Goal: Entertainment & Leisure: Consume media (video, audio)

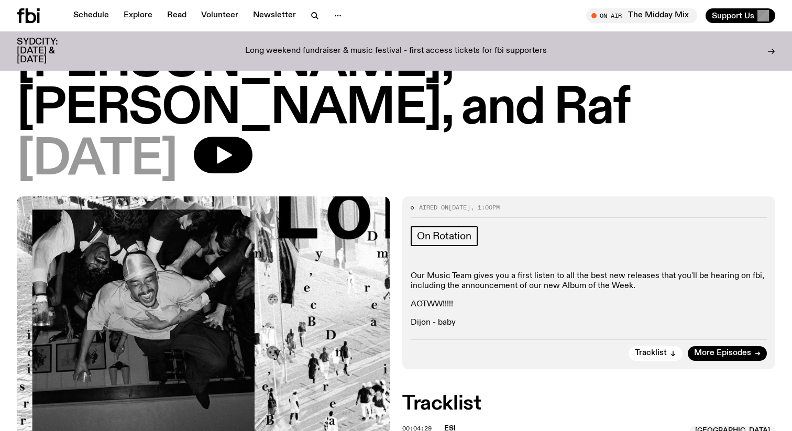
scroll to position [147, 0]
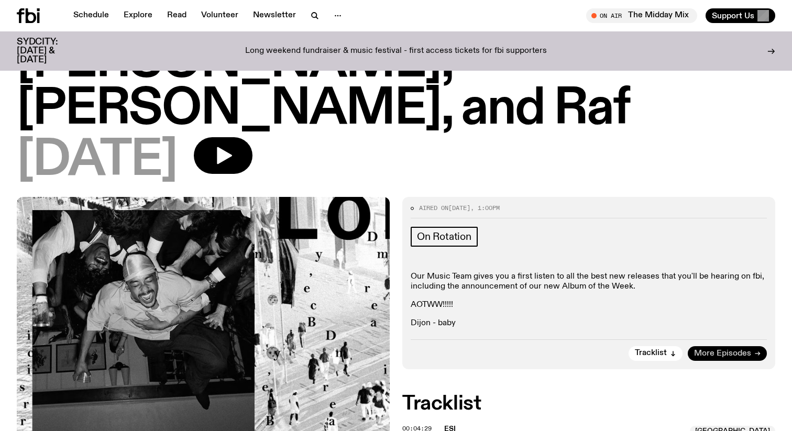
click at [710, 346] on link "More Episodes" at bounding box center [727, 353] width 79 height 15
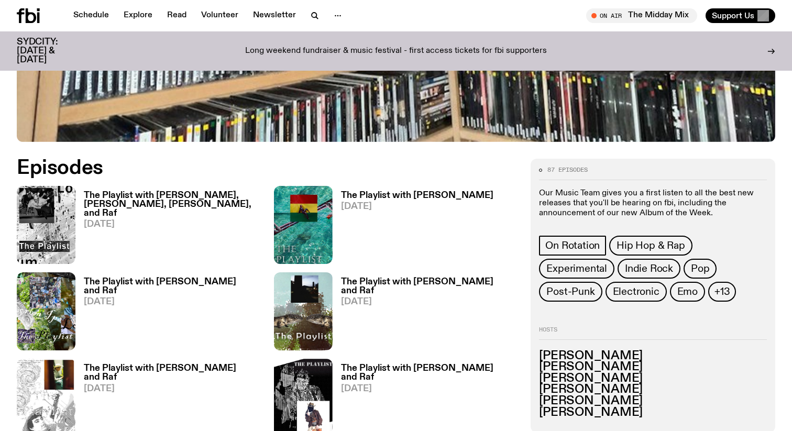
scroll to position [469, 0]
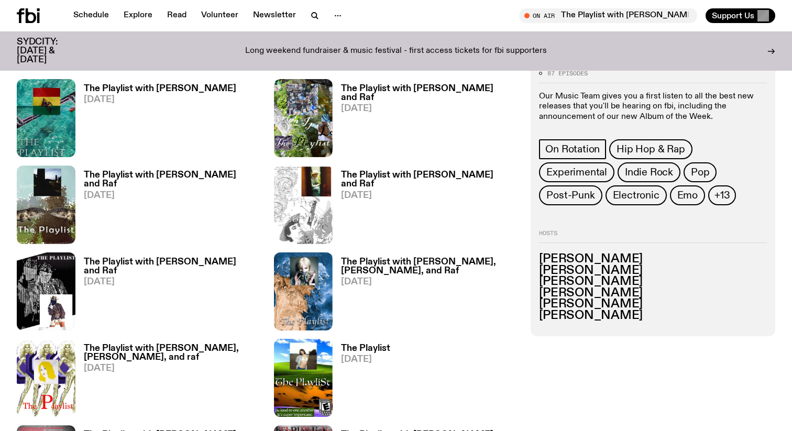
scroll to position [494, 0]
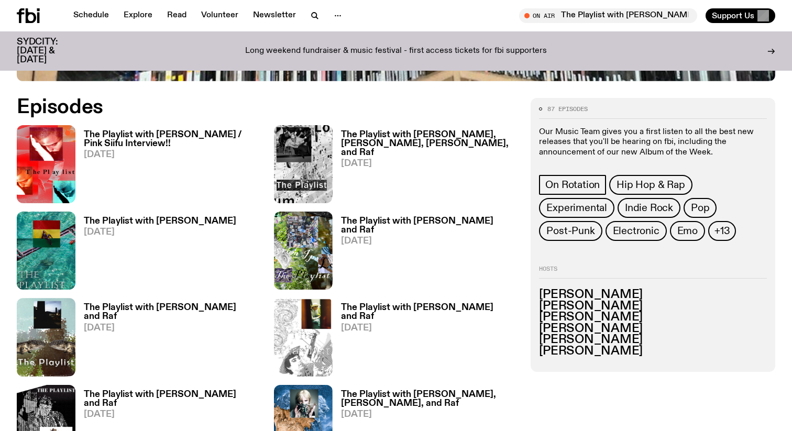
click at [146, 133] on h3 "The Playlist with [PERSON_NAME] / Pink Siifu Interview!!" at bounding box center [173, 139] width 178 height 18
